Goal: Use online tool/utility

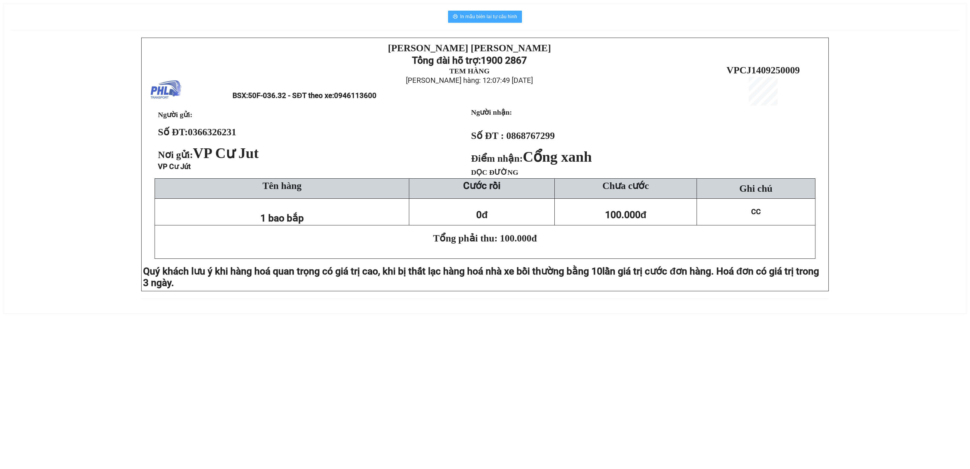
click at [473, 15] on span "In mẫu biên lai tự cấu hình" at bounding box center [488, 17] width 57 height 8
